Goal: Task Accomplishment & Management: Complete application form

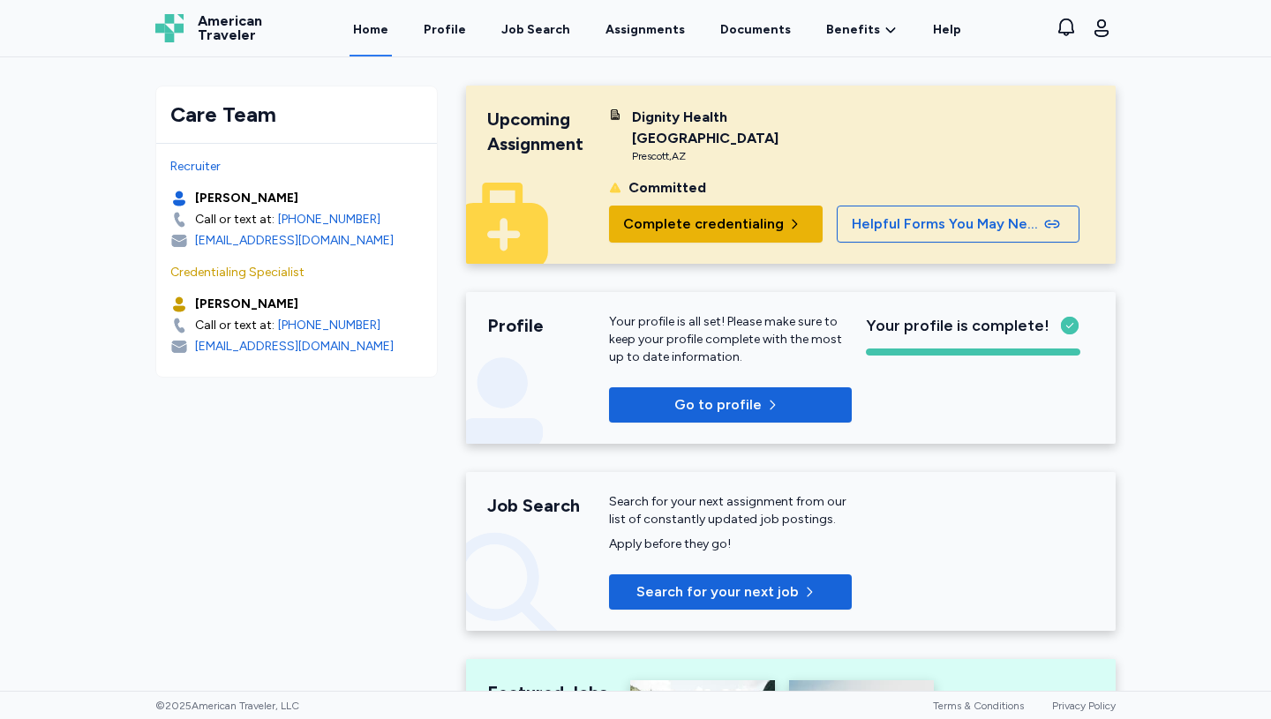
click at [657, 216] on span "Complete credentialing" at bounding box center [703, 224] width 161 height 21
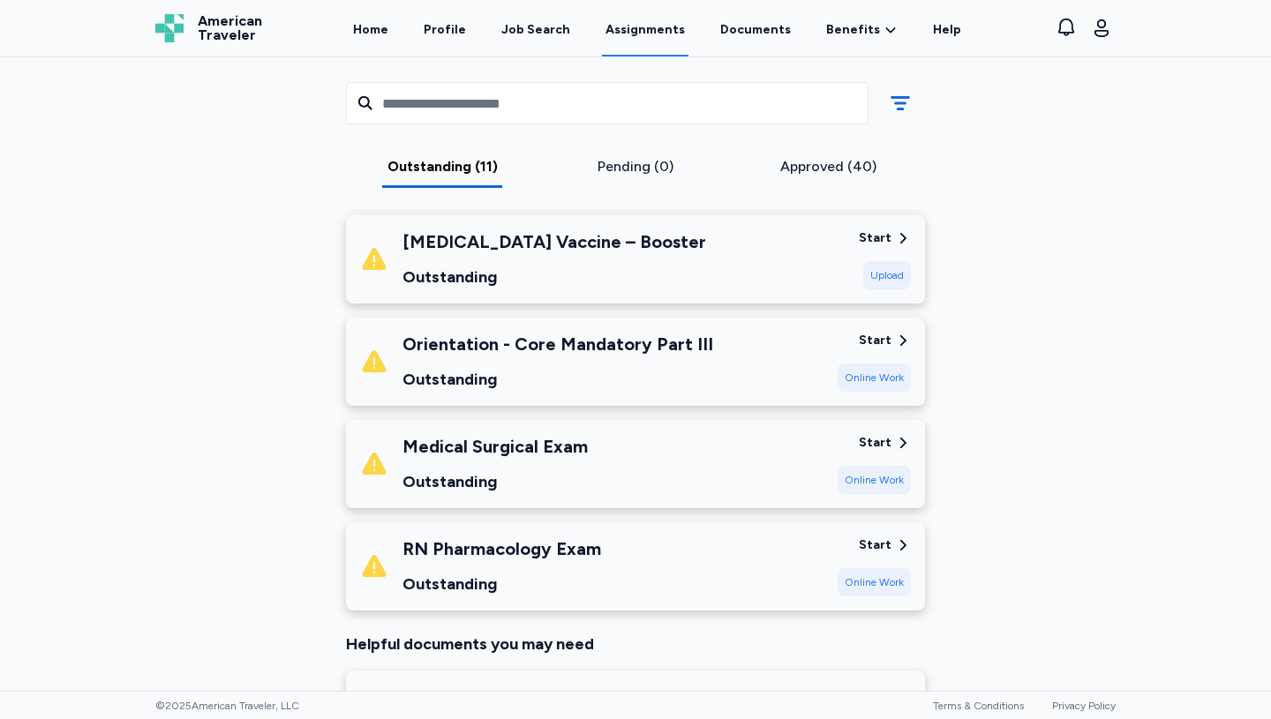
scroll to position [988, 0]
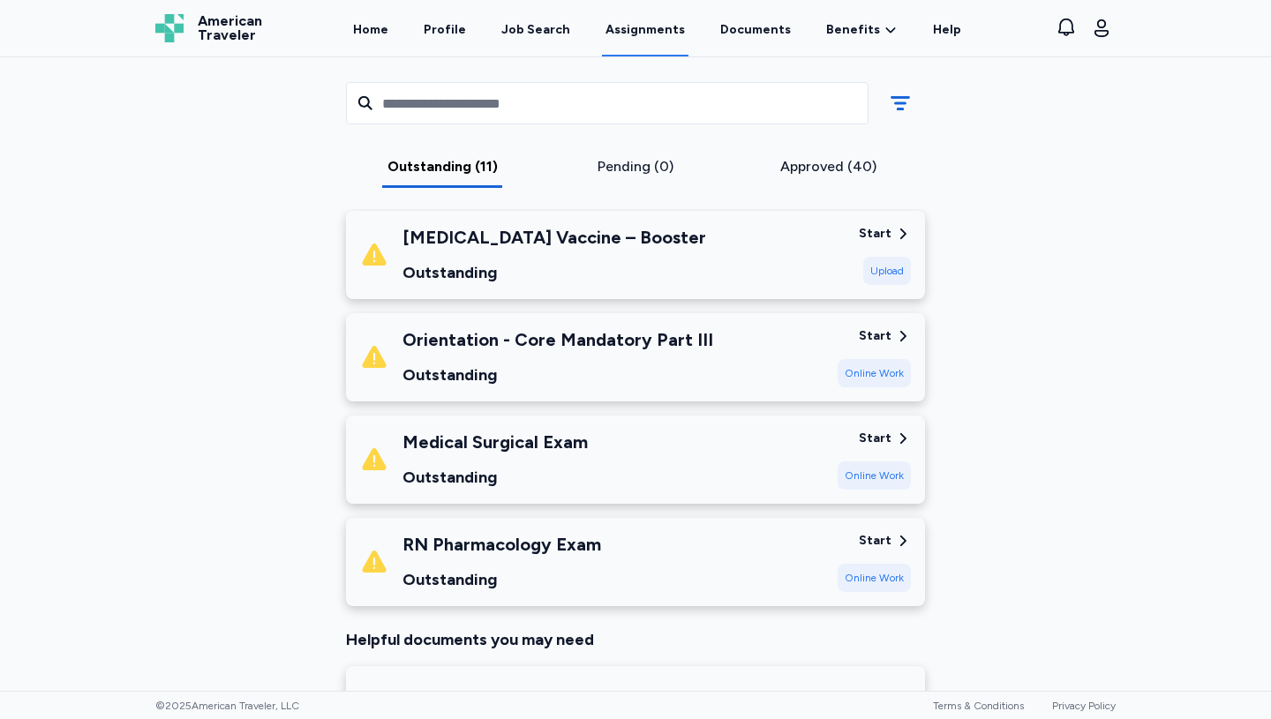
click at [874, 532] on div "Start" at bounding box center [875, 541] width 33 height 18
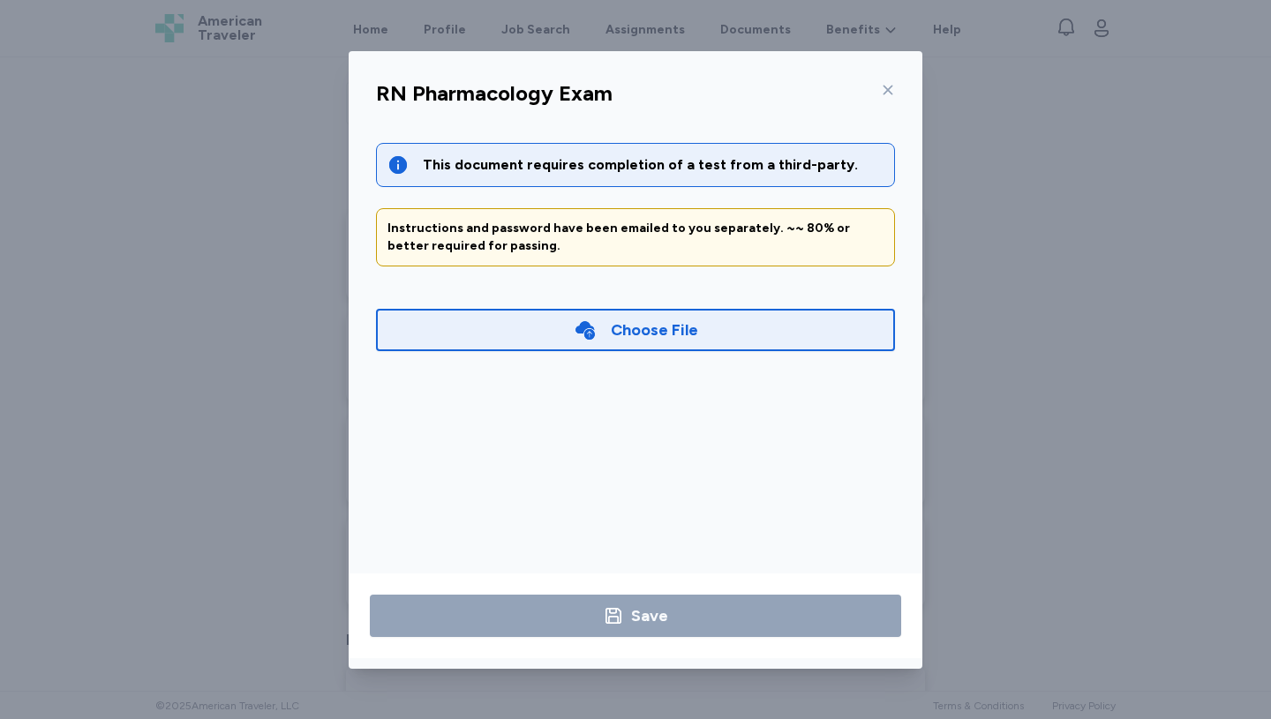
click at [888, 88] on icon at bounding box center [888, 90] width 10 height 10
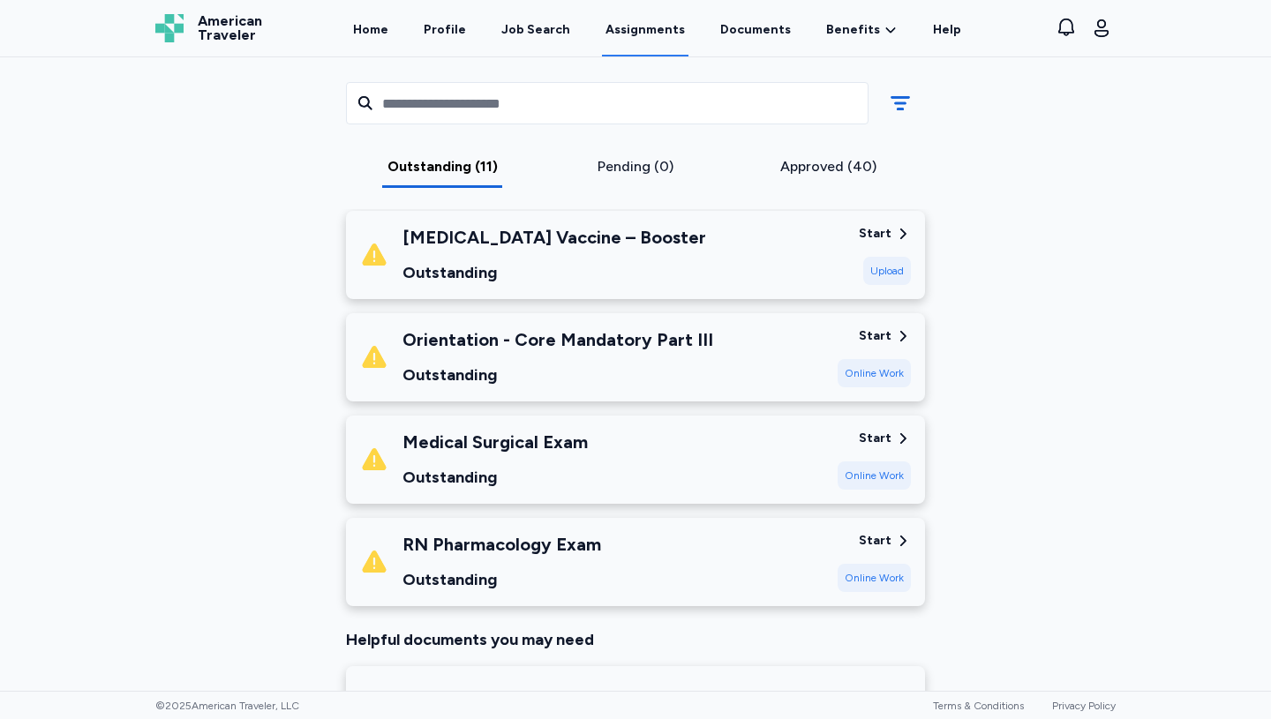
click at [856, 359] on div "Online Work" at bounding box center [873, 373] width 73 height 28
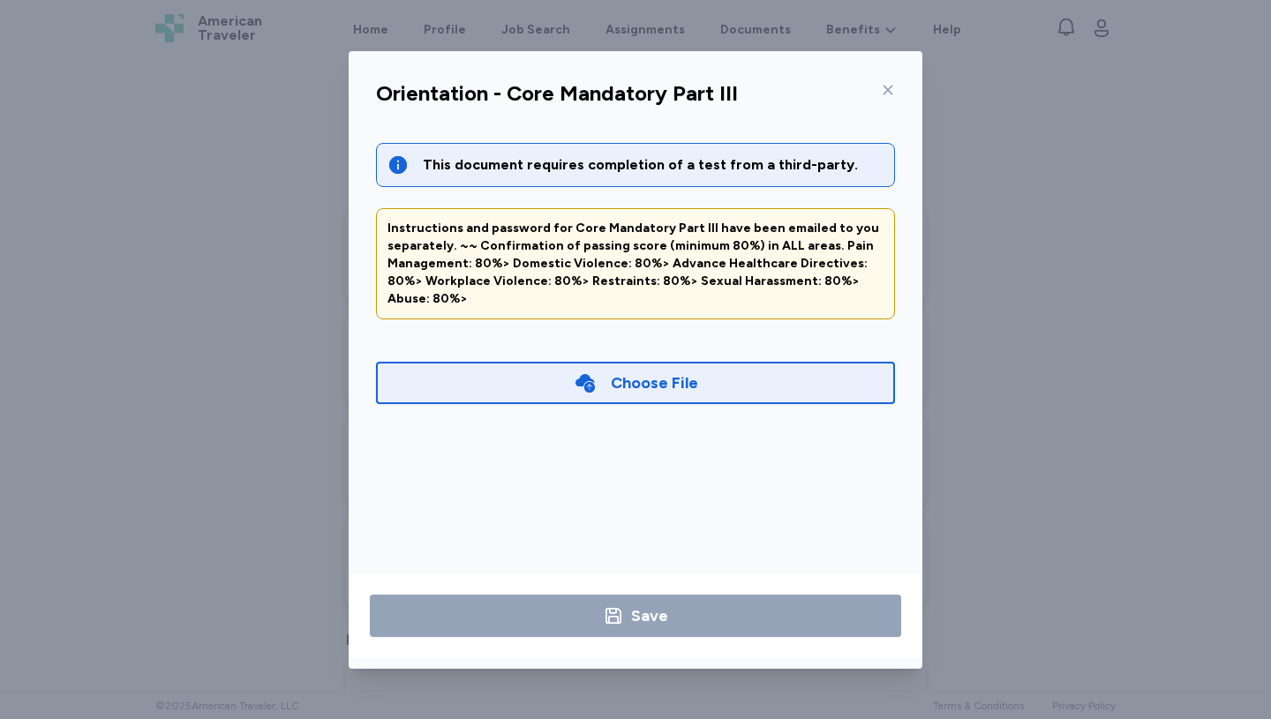
click at [890, 93] on icon at bounding box center [888, 90] width 10 height 10
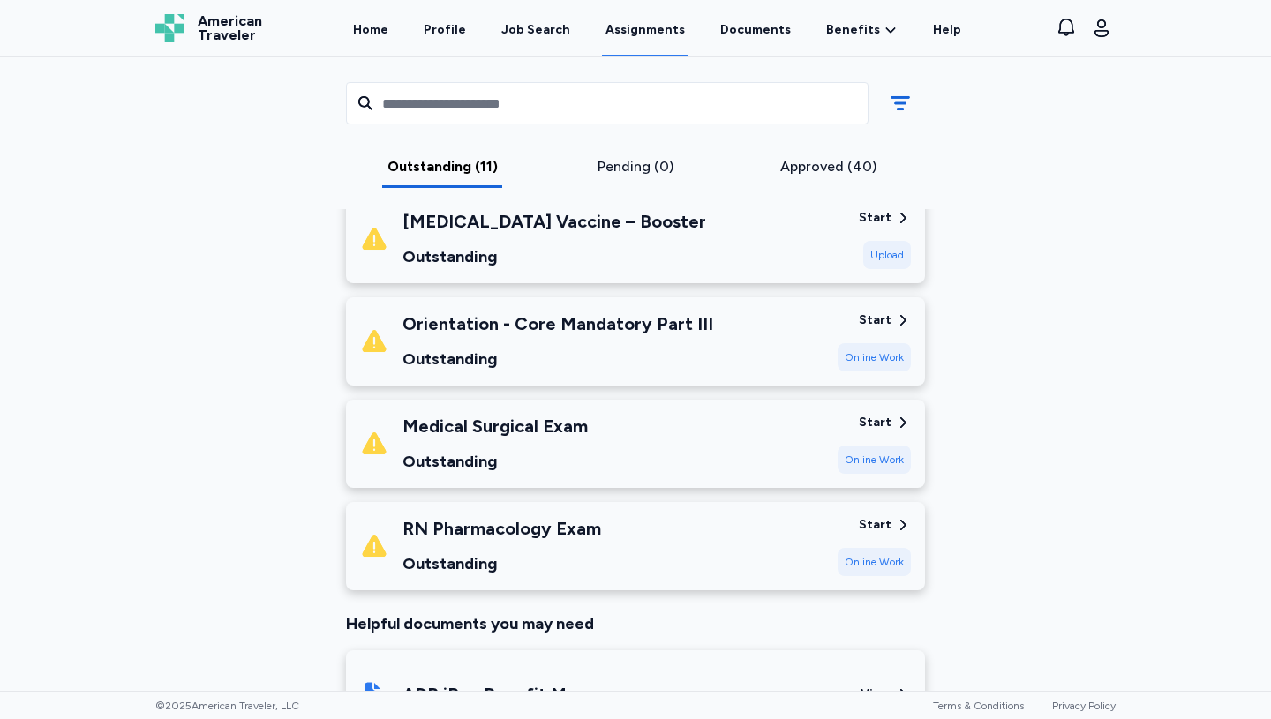
scroll to position [985, 0]
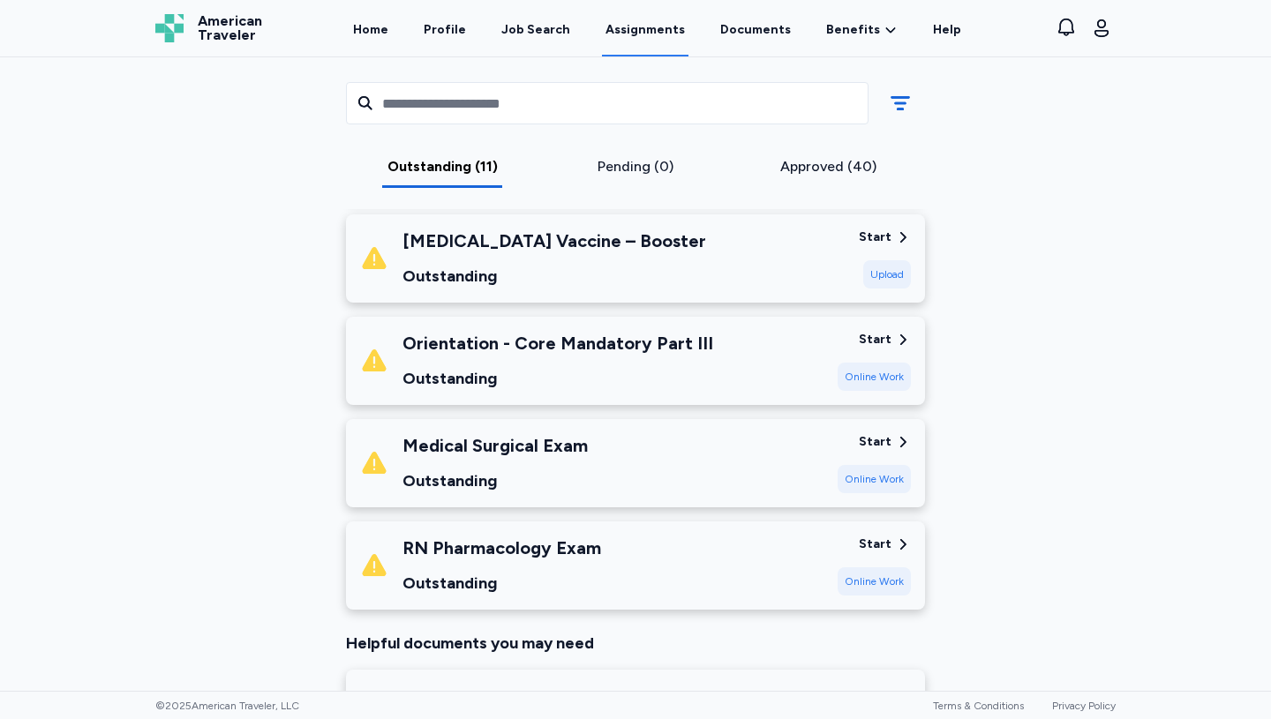
click at [886, 536] on div "Start" at bounding box center [875, 545] width 33 height 18
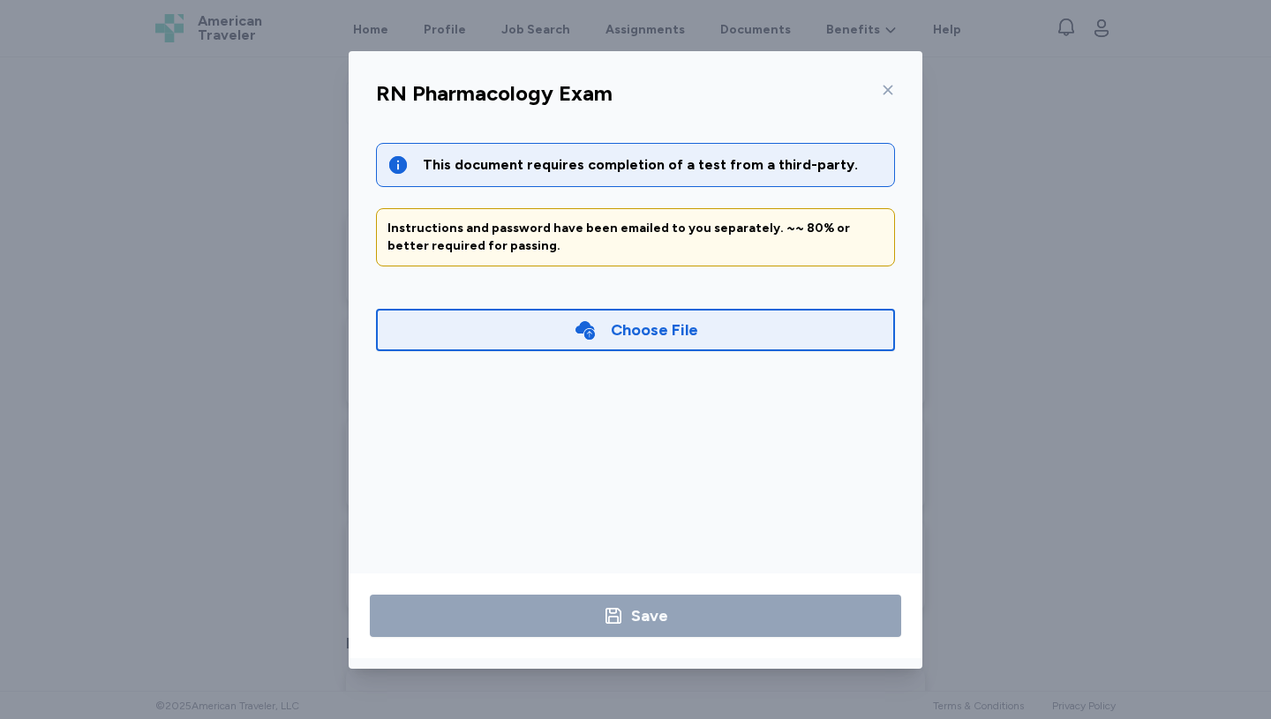
click at [602, 332] on div "Choose File" at bounding box center [636, 330] width 124 height 25
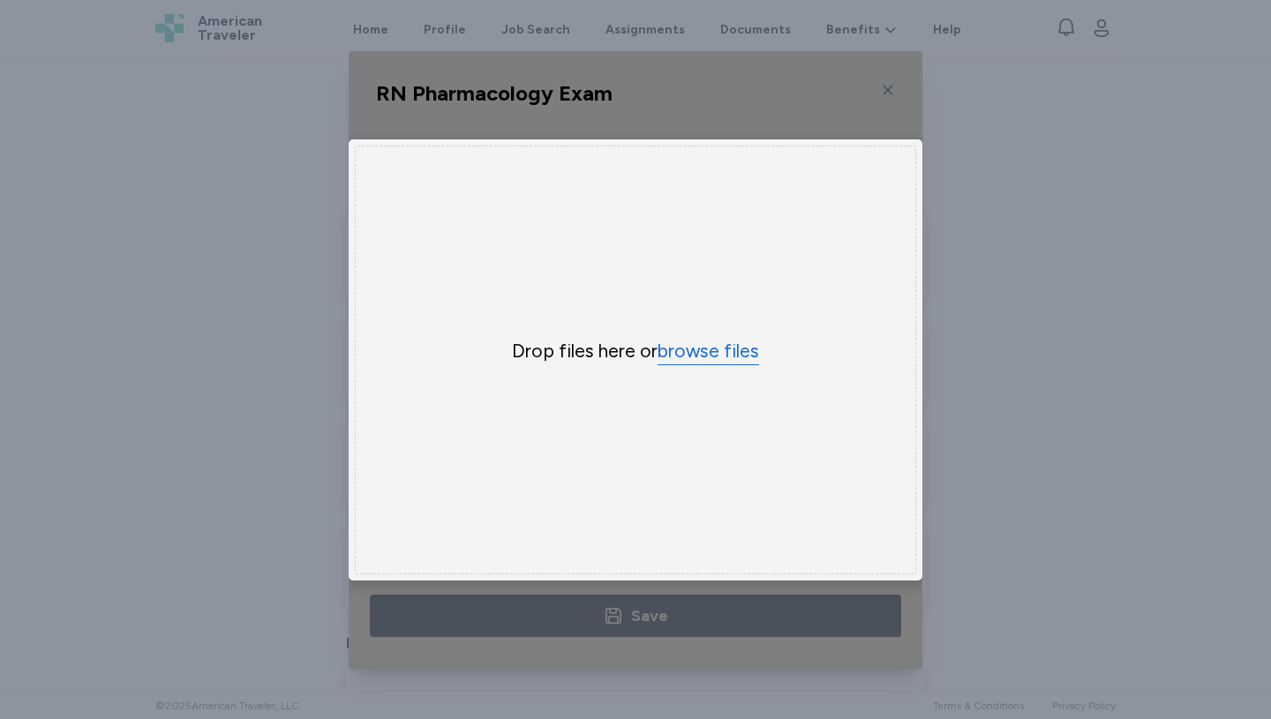
click at [708, 350] on button "browse files" at bounding box center [707, 352] width 101 height 26
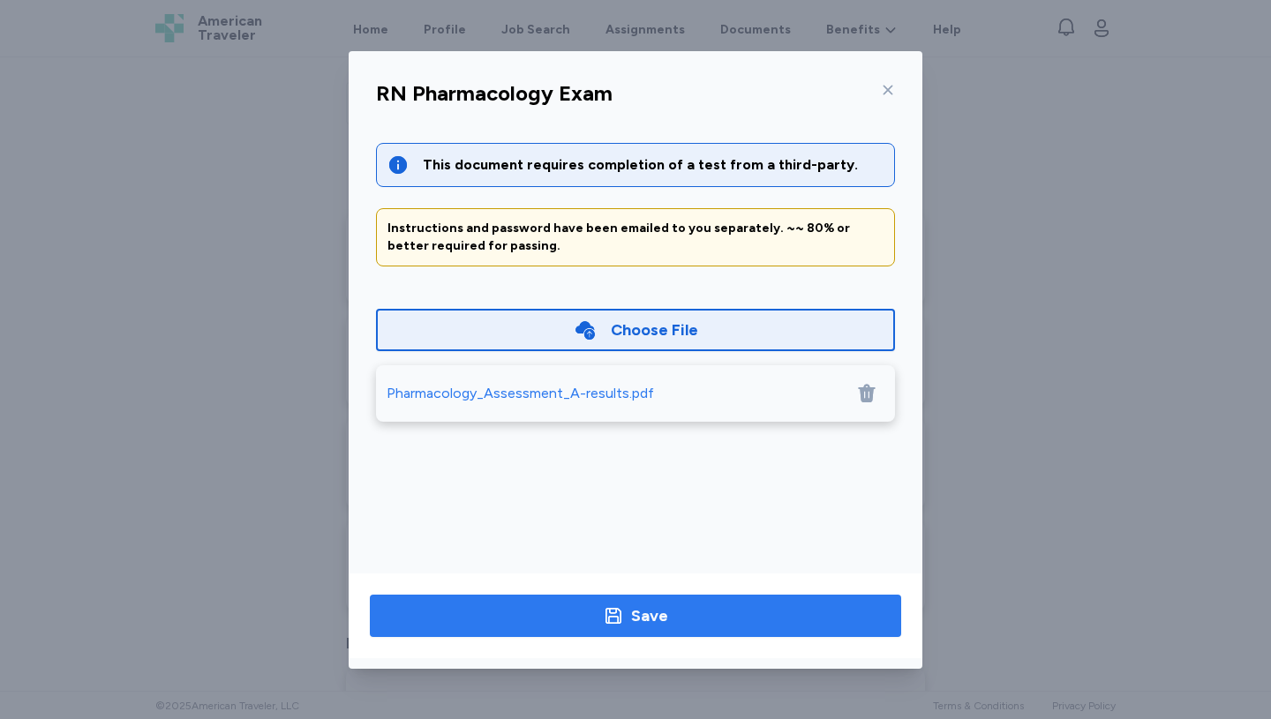
click at [612, 627] on div "Save" at bounding box center [635, 616] width 65 height 25
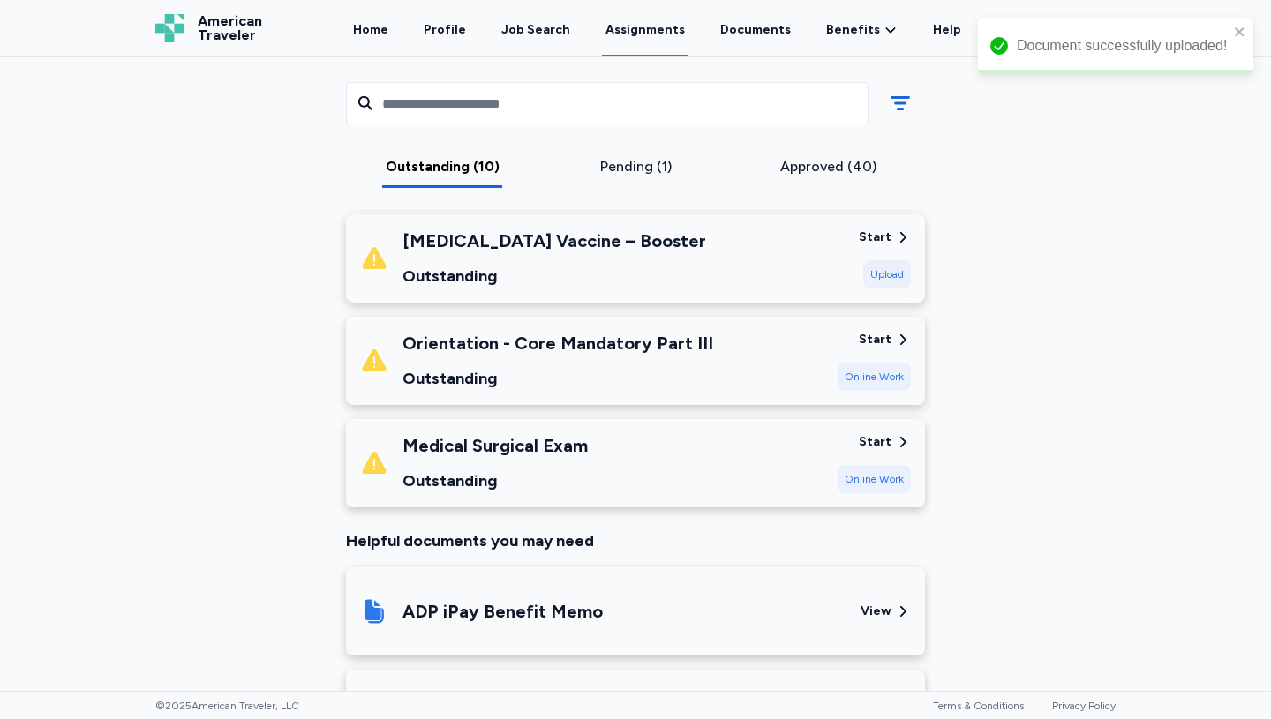
click at [857, 465] on div "Online Work" at bounding box center [873, 479] width 73 height 28
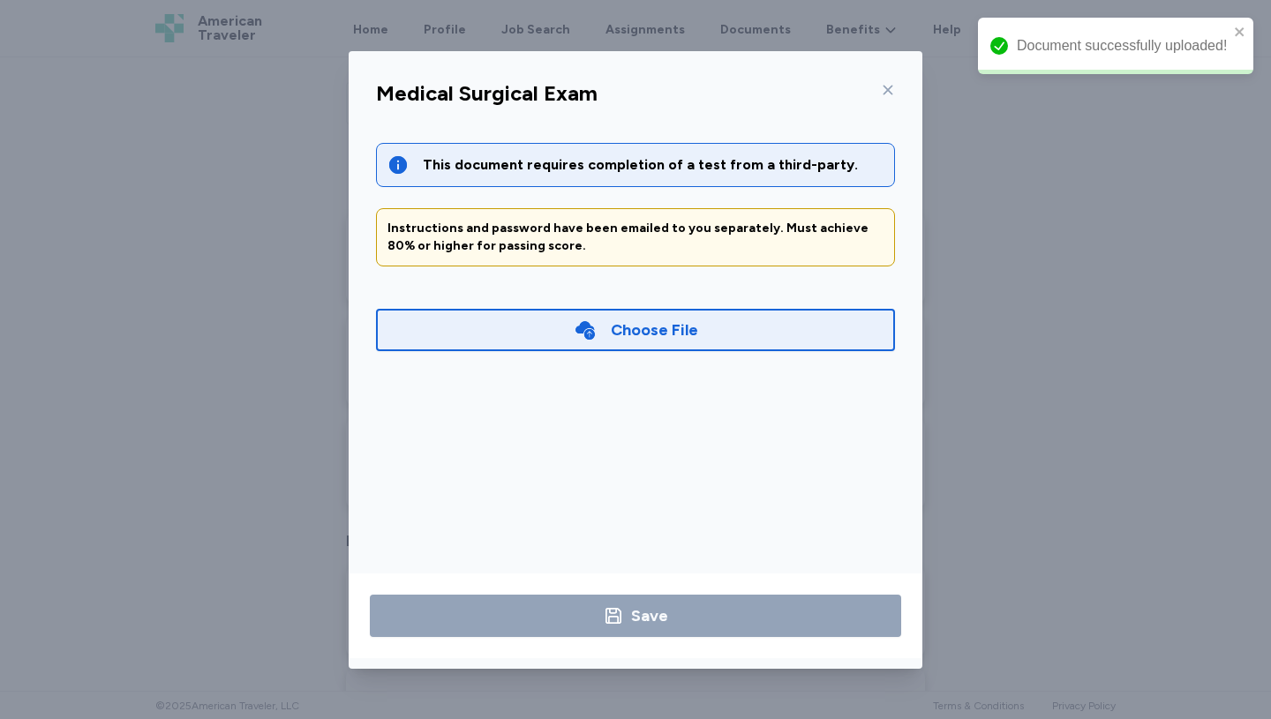
click at [634, 320] on div "Choose File" at bounding box center [654, 330] width 87 height 25
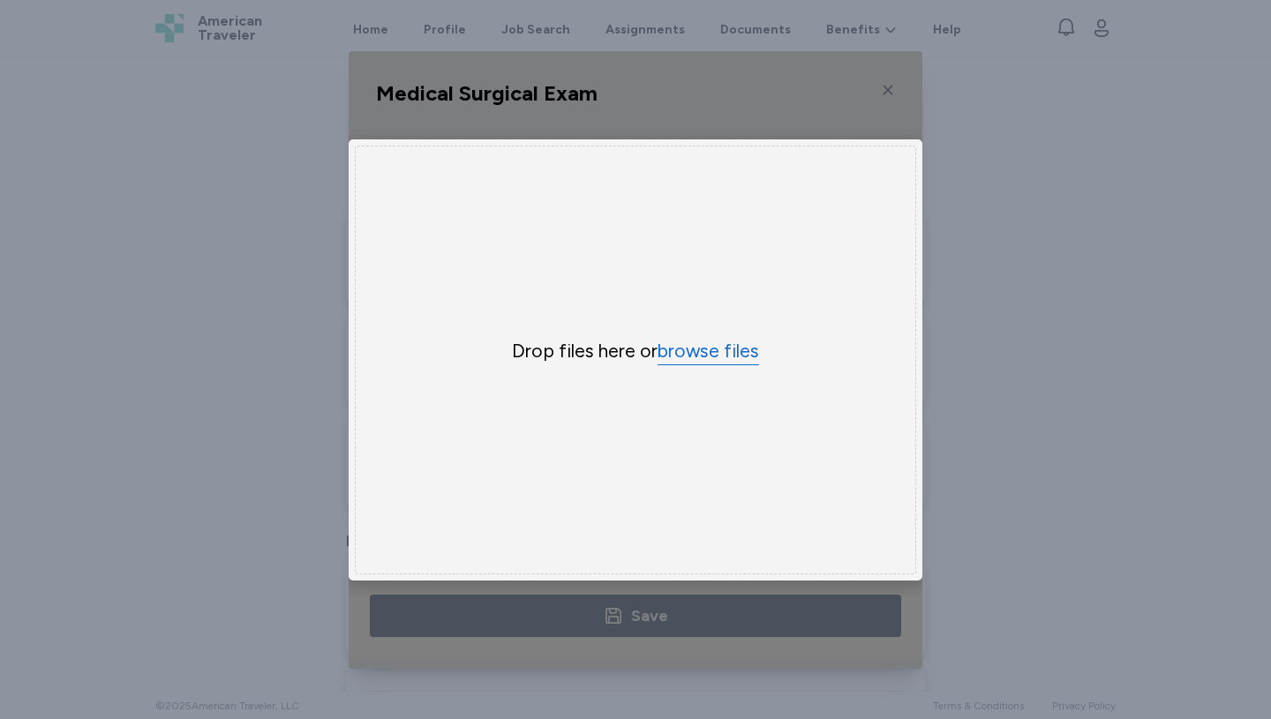
click at [710, 357] on button "browse files" at bounding box center [707, 352] width 101 height 26
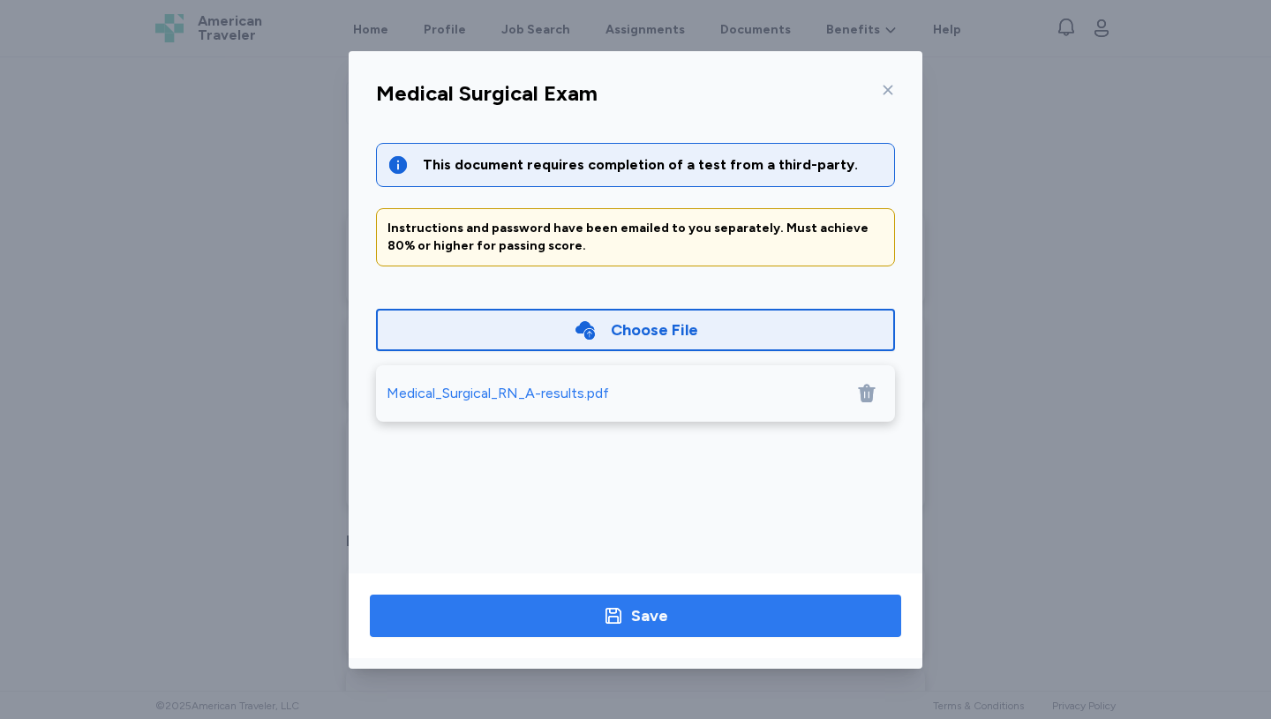
click at [599, 599] on button "Save" at bounding box center [635, 616] width 531 height 42
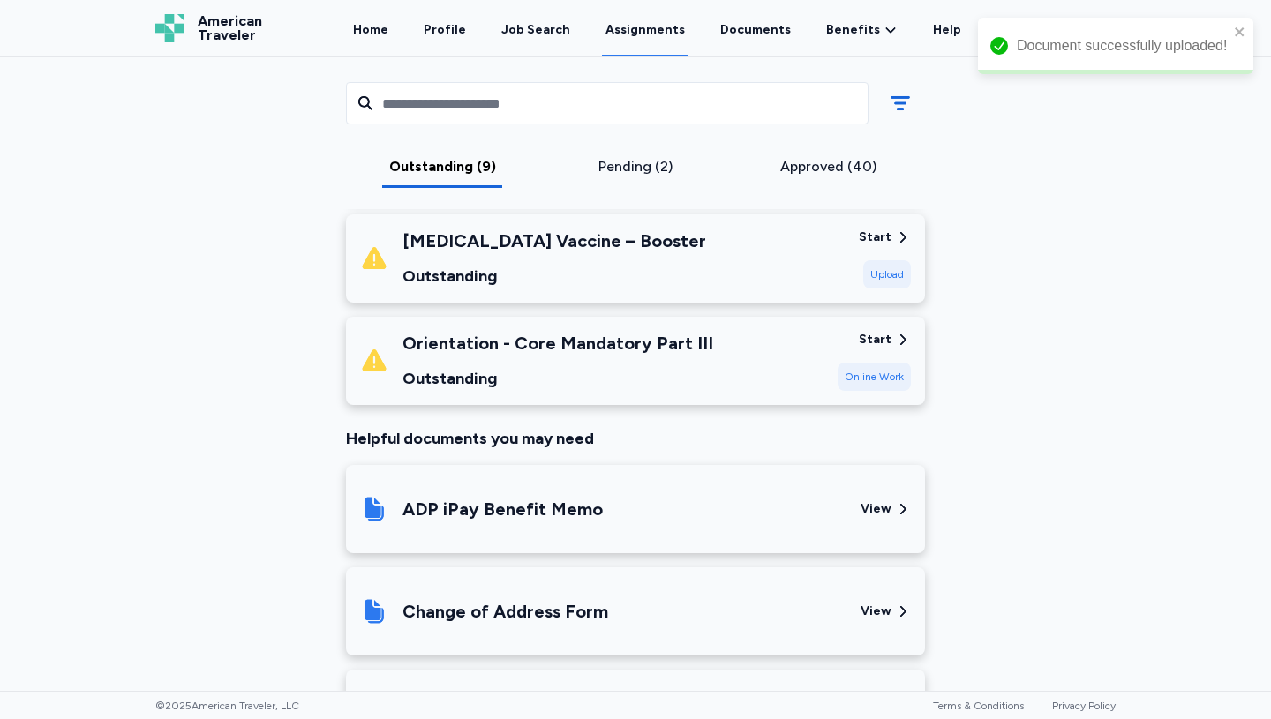
click at [867, 363] on div "Online Work" at bounding box center [873, 377] width 73 height 28
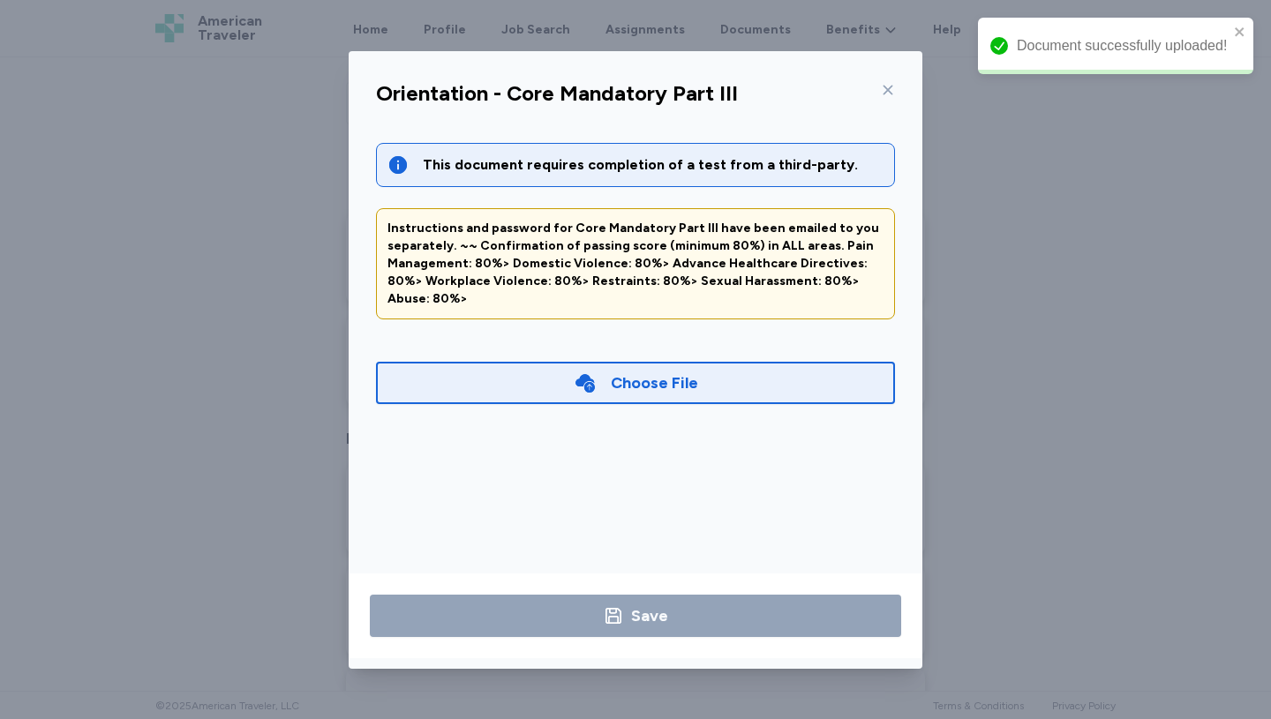
click at [640, 371] on div "Choose File" at bounding box center [654, 383] width 87 height 25
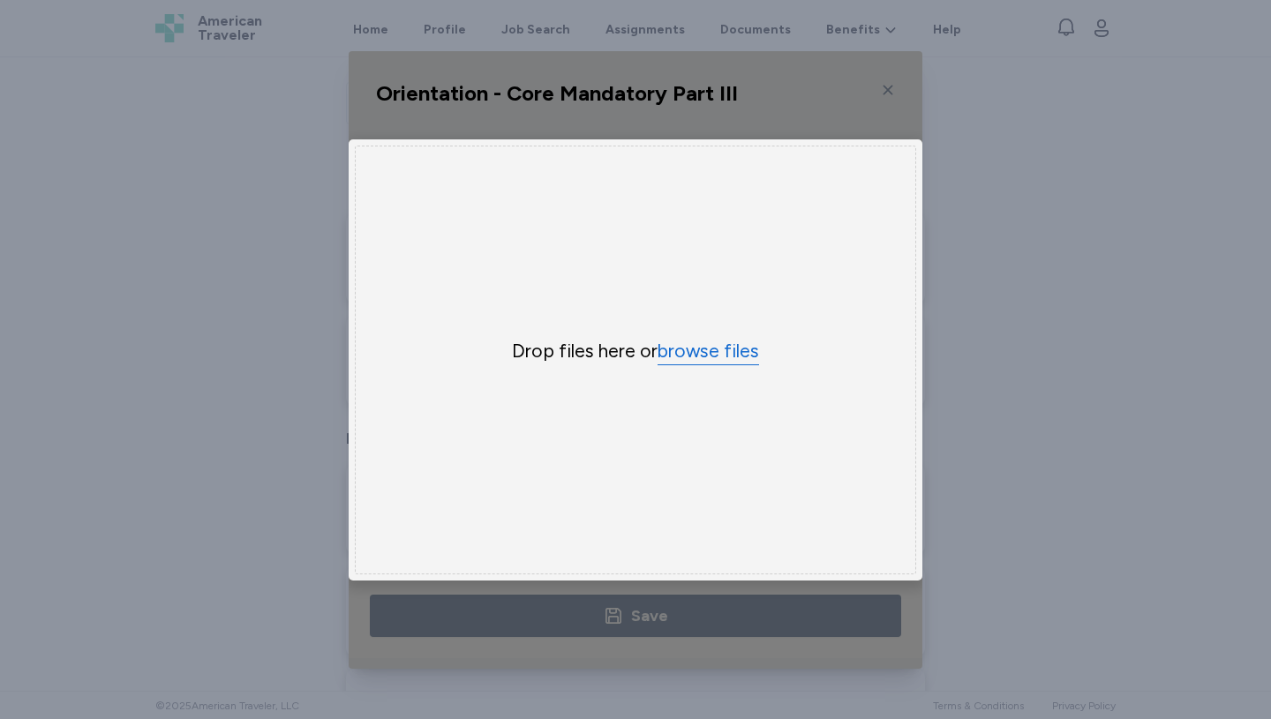
click at [713, 356] on button "browse files" at bounding box center [707, 352] width 101 height 26
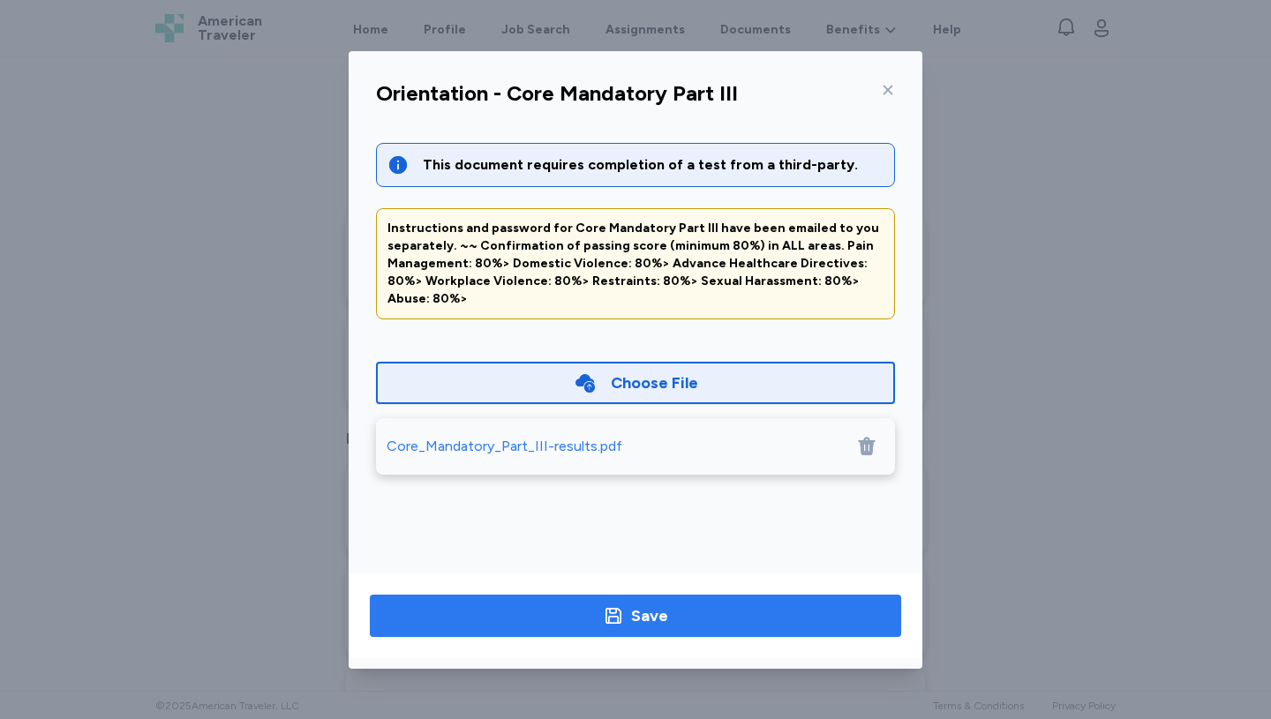
click at [639, 624] on div "Save" at bounding box center [649, 616] width 37 height 25
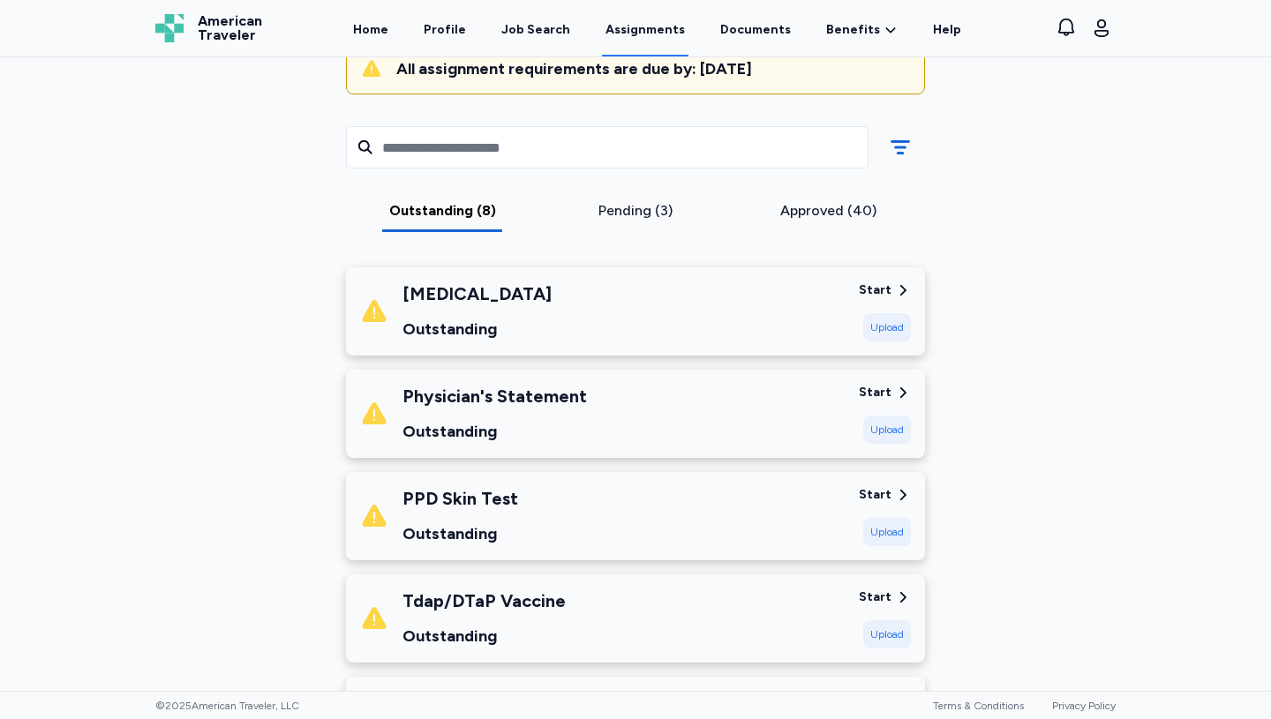
scroll to position [189, 0]
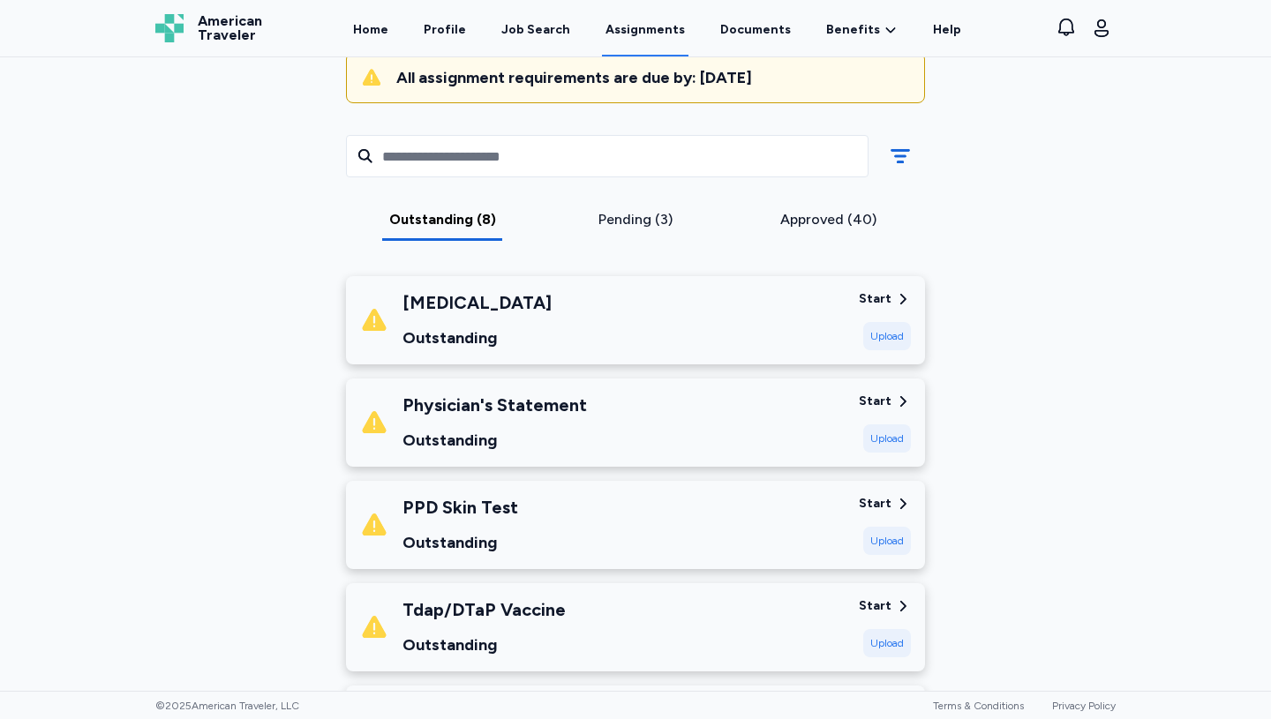
click at [747, 300] on div "[MEDICAL_DATA] Outstanding" at bounding box center [602, 320] width 484 height 60
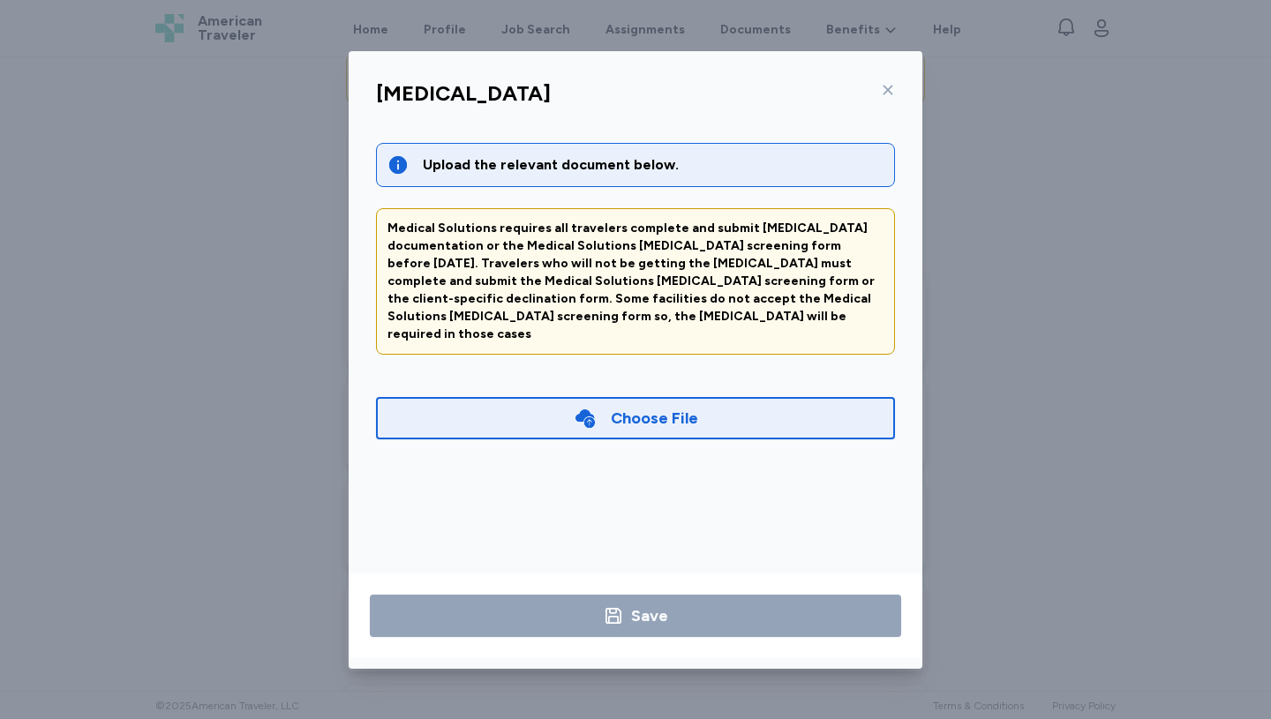
click at [889, 92] on icon at bounding box center [888, 90] width 10 height 10
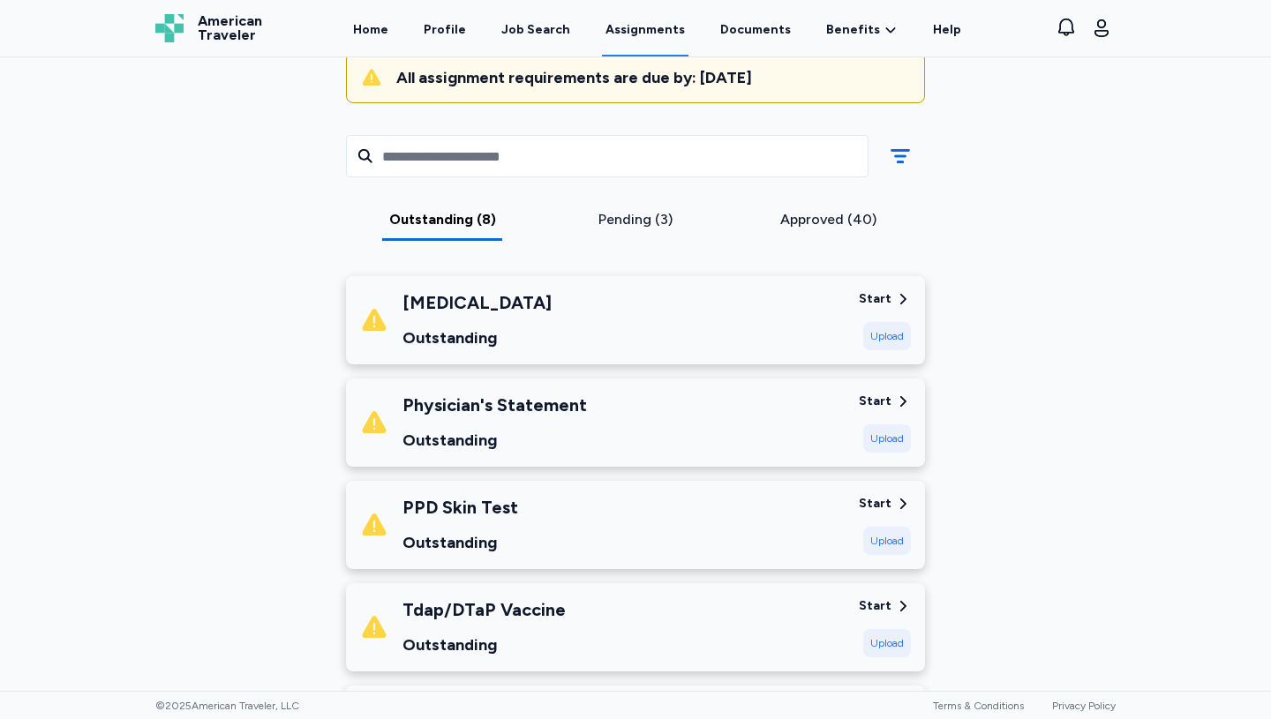
click at [486, 439] on div "Outstanding" at bounding box center [494, 440] width 184 height 25
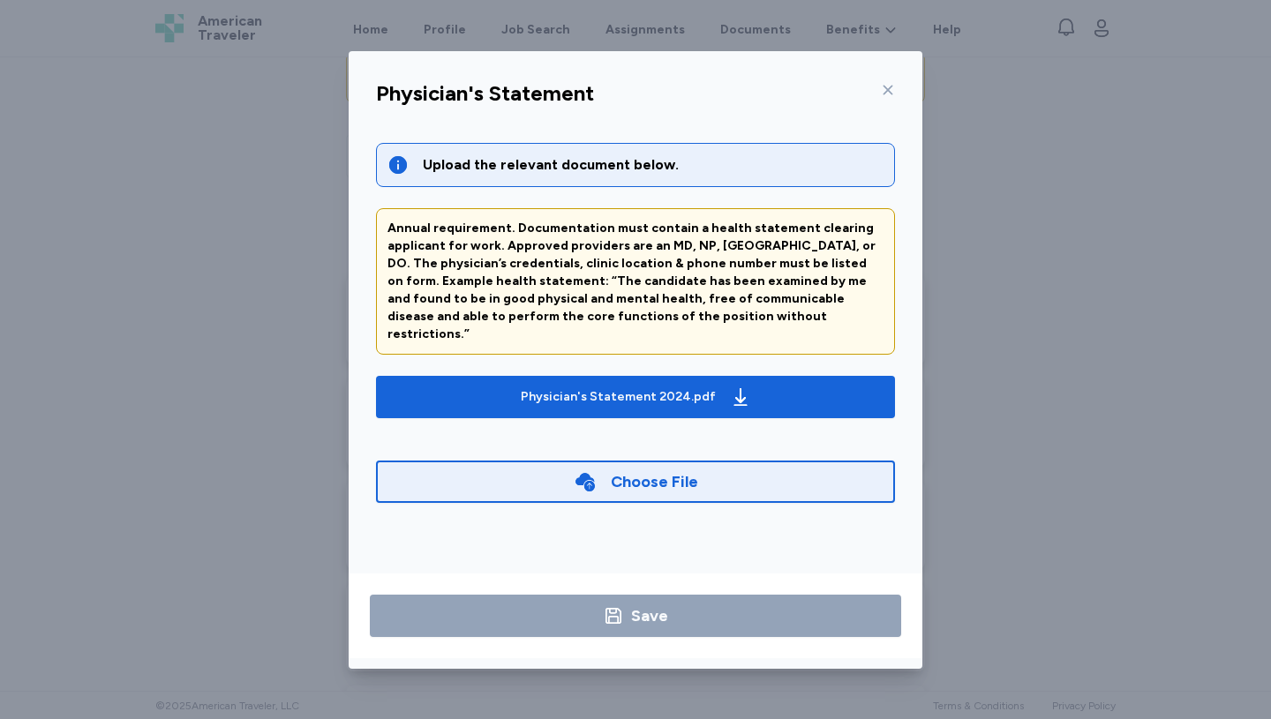
click at [885, 87] on icon at bounding box center [888, 90] width 10 height 10
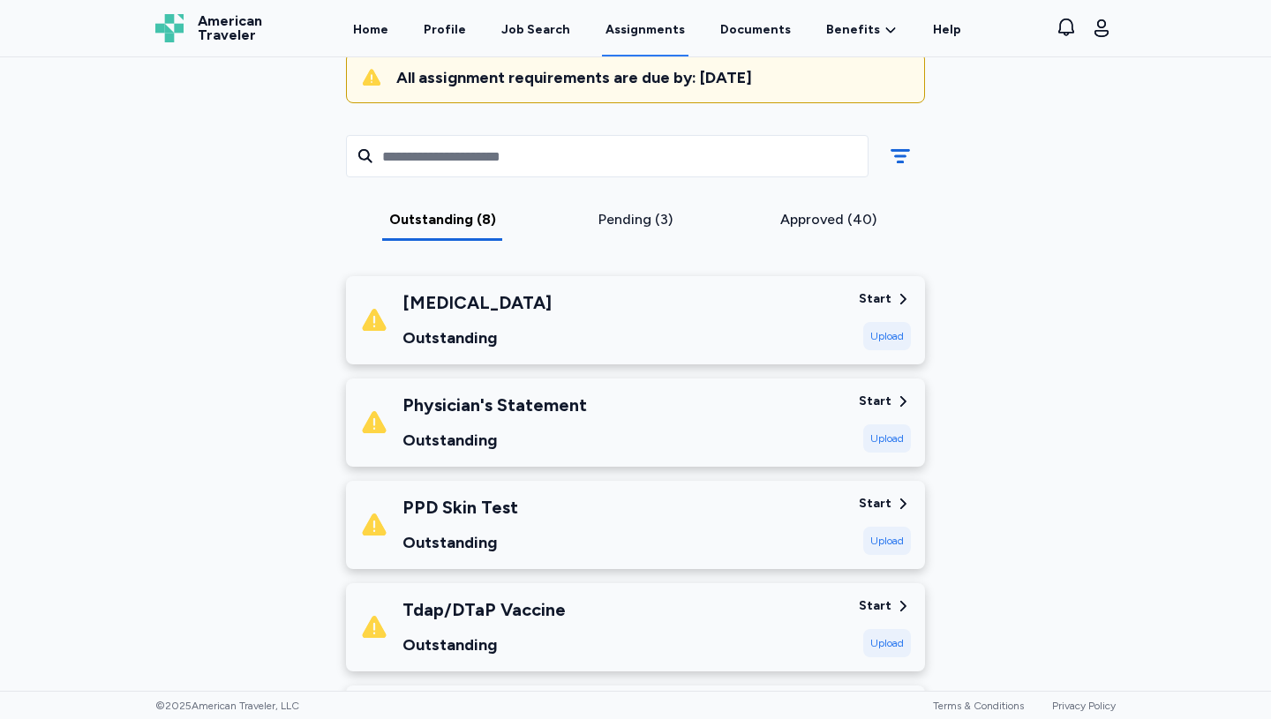
click at [592, 549] on div "PPD [MEDICAL_DATA] Outstanding" at bounding box center [602, 525] width 484 height 60
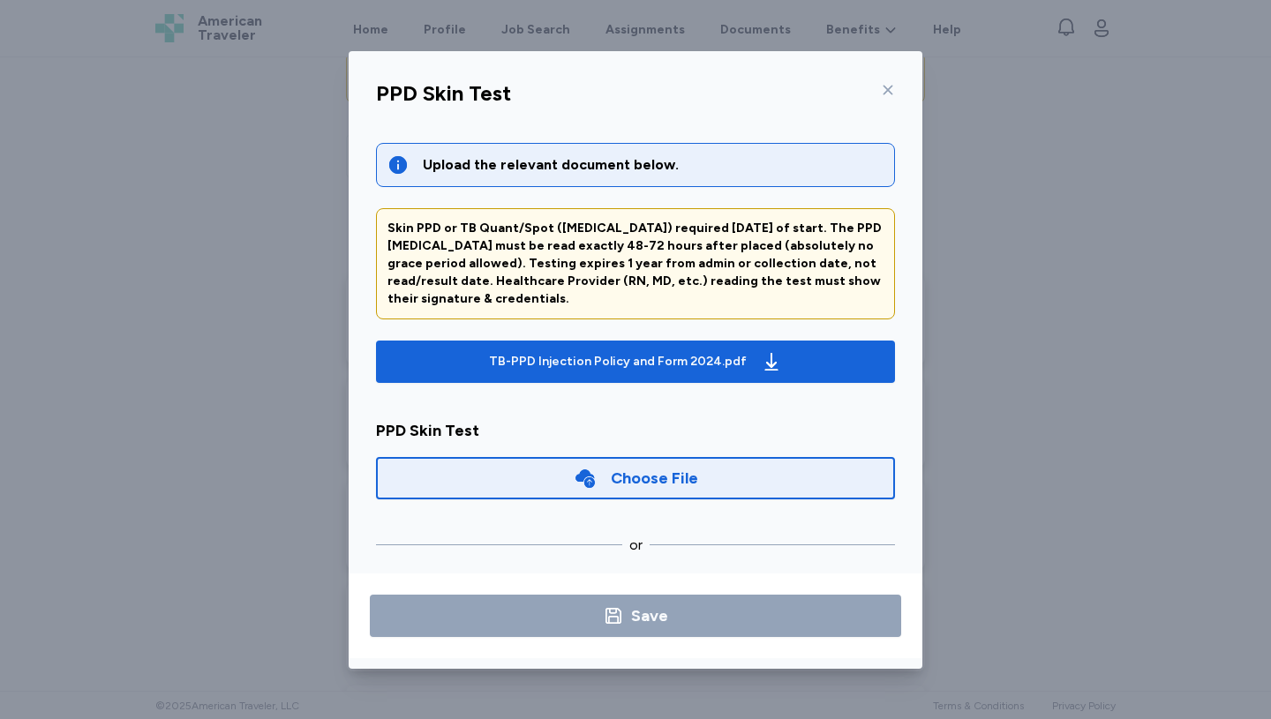
click at [889, 86] on icon at bounding box center [888, 90] width 10 height 10
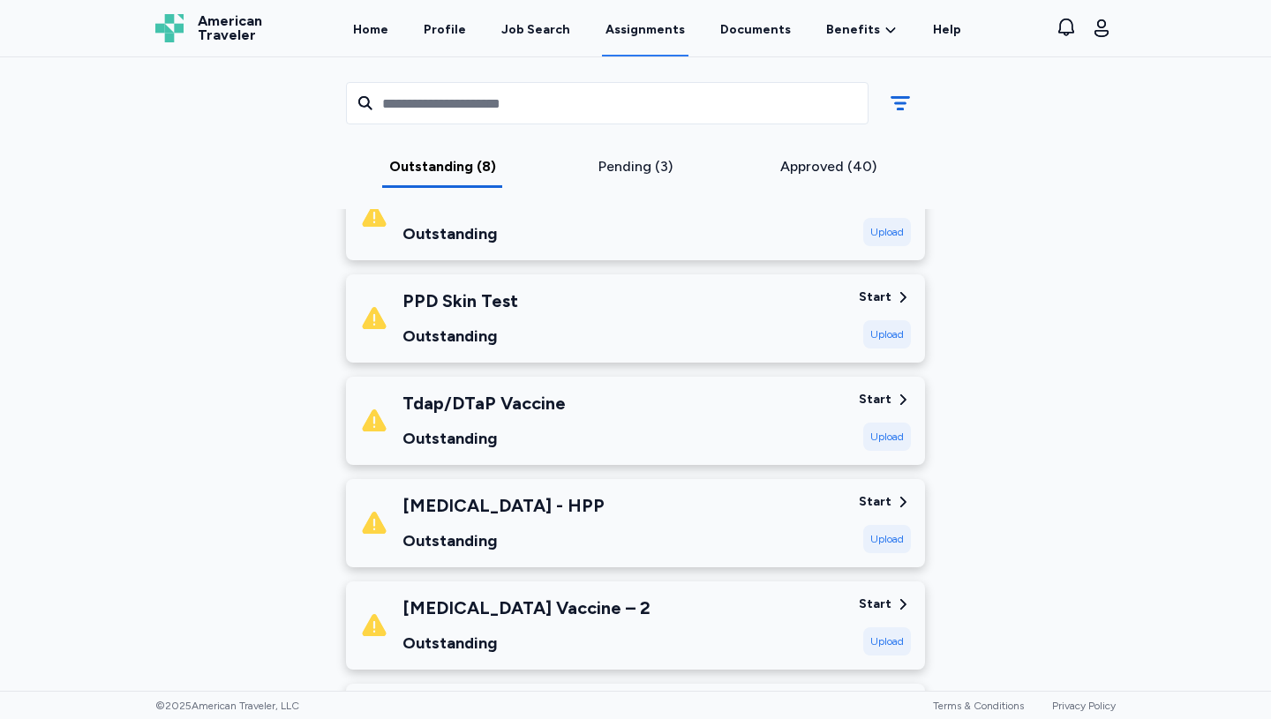
scroll to position [424, 0]
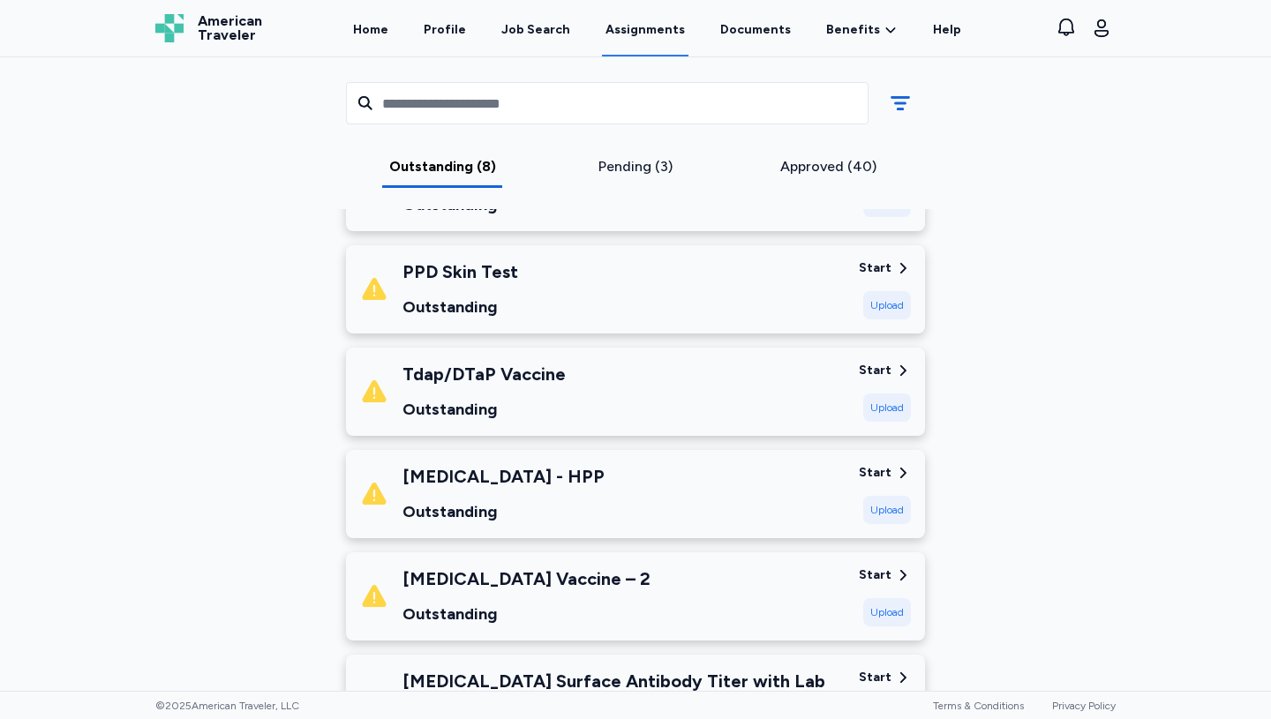
click at [645, 411] on div "Tdap/DTaP Vaccine Outstanding" at bounding box center [602, 392] width 484 height 60
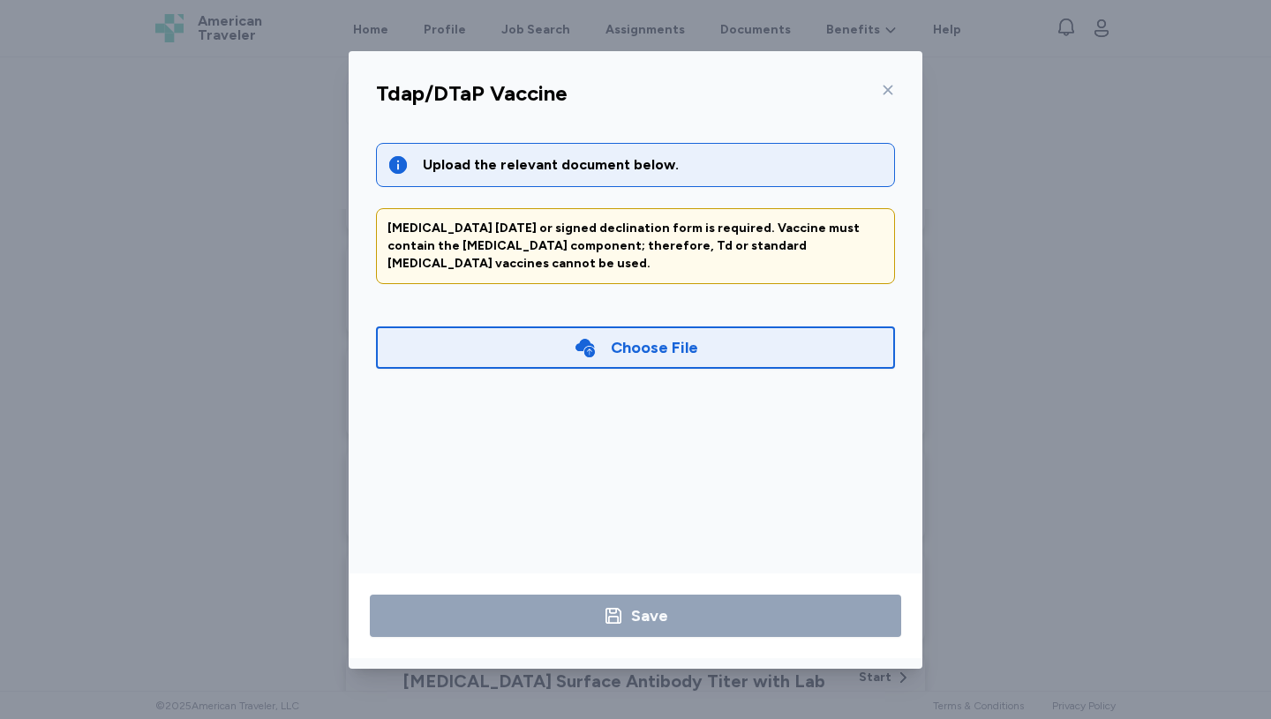
click at [890, 98] on div at bounding box center [884, 90] width 21 height 28
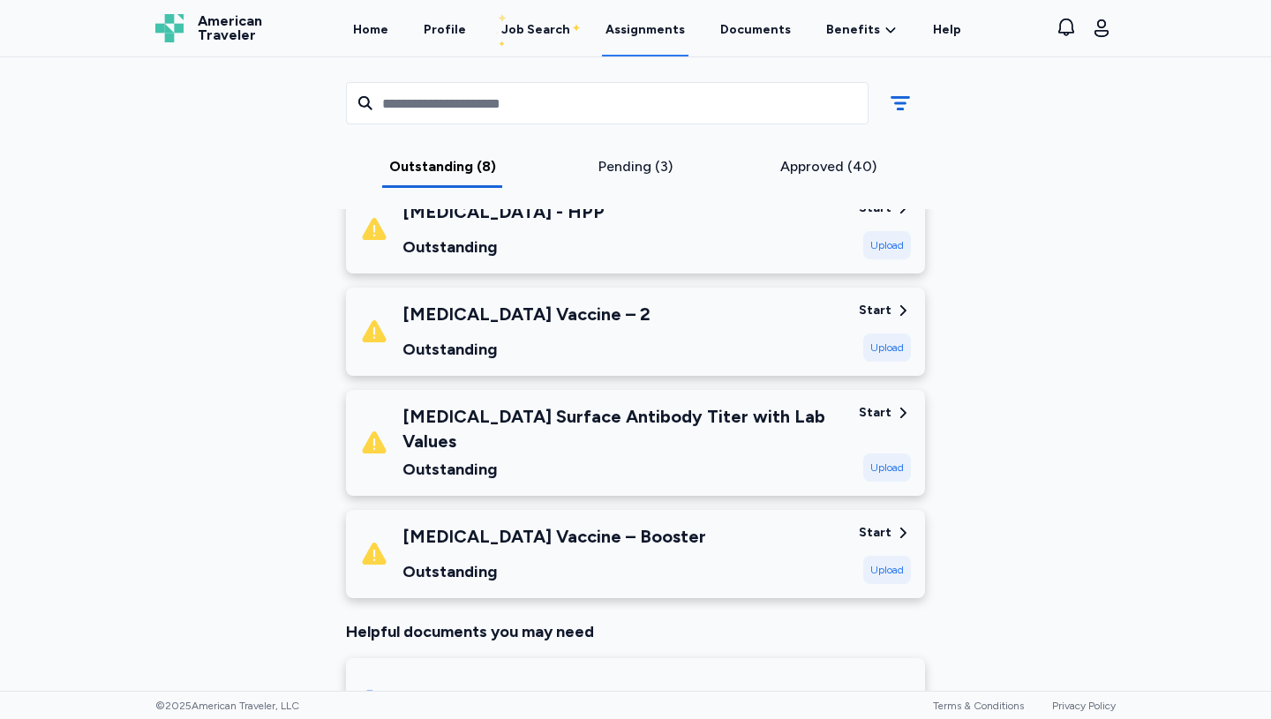
scroll to position [690, 0]
